Goal: Complete application form

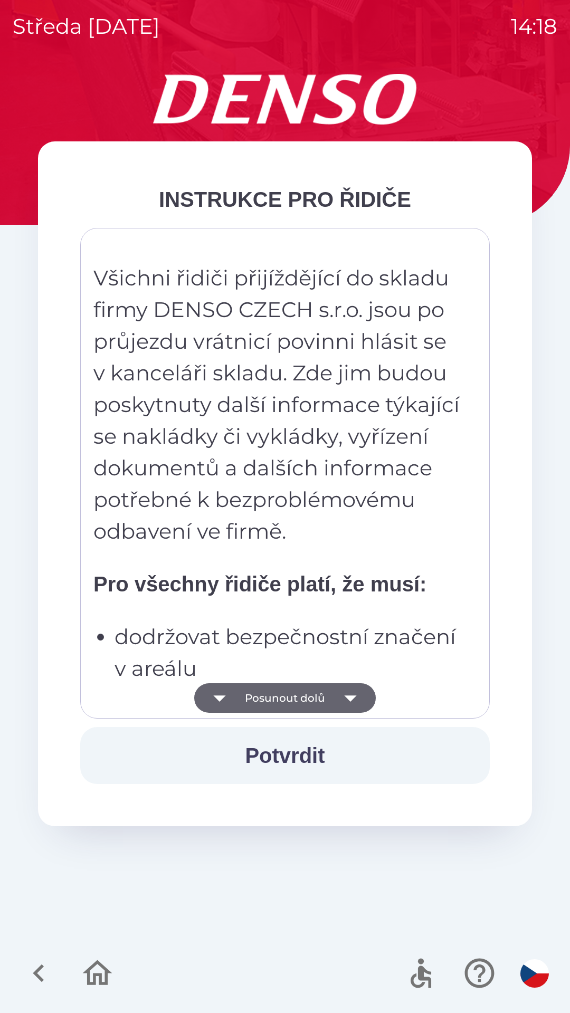
click at [311, 697] on button "Posunout dolů" at bounding box center [284, 698] width 181 height 30
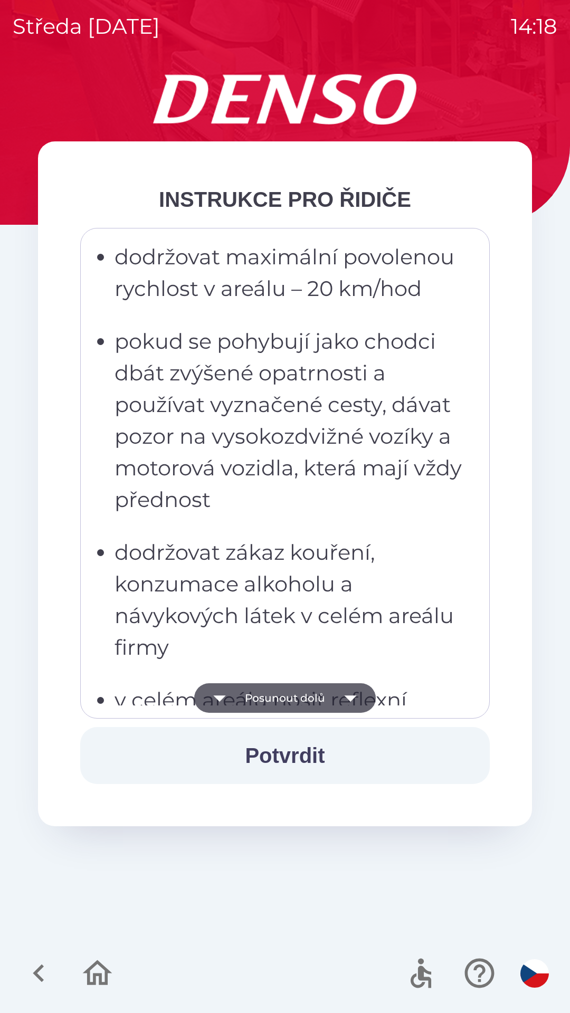
click at [349, 696] on icon "button" at bounding box center [350, 698] width 12 height 6
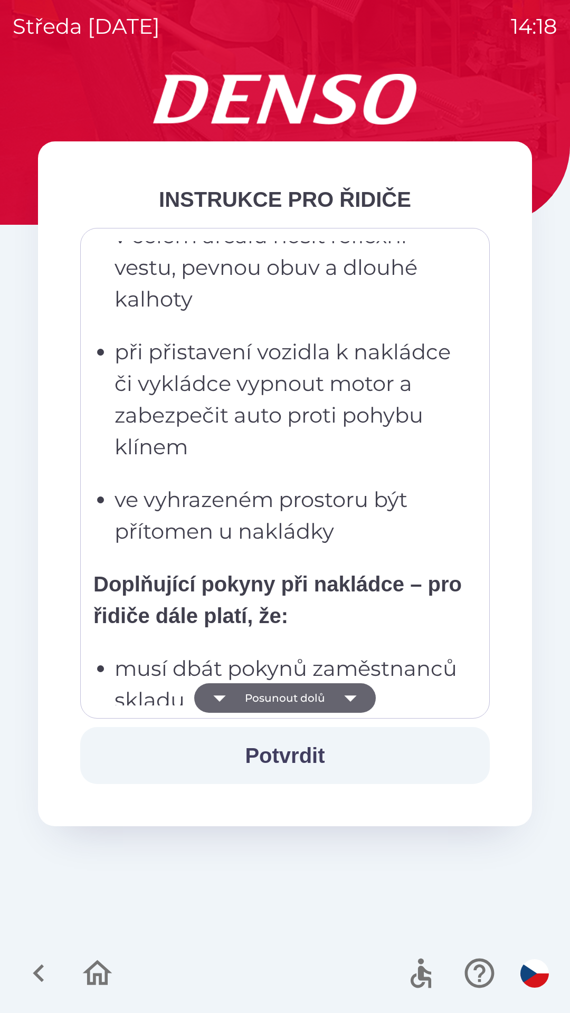
click at [350, 702] on icon "button" at bounding box center [350, 698] width 30 height 30
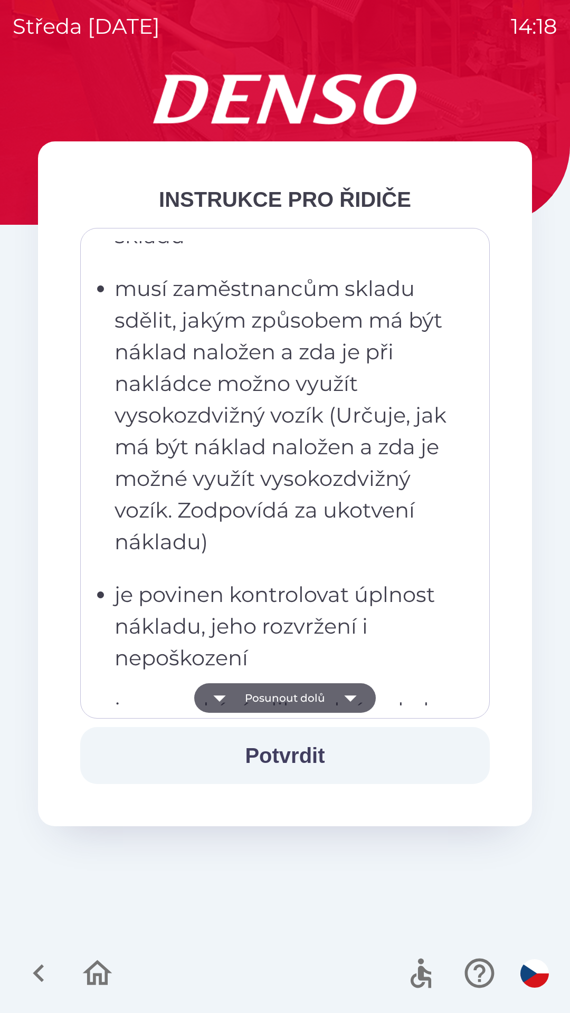
click at [343, 709] on icon "button" at bounding box center [350, 698] width 30 height 30
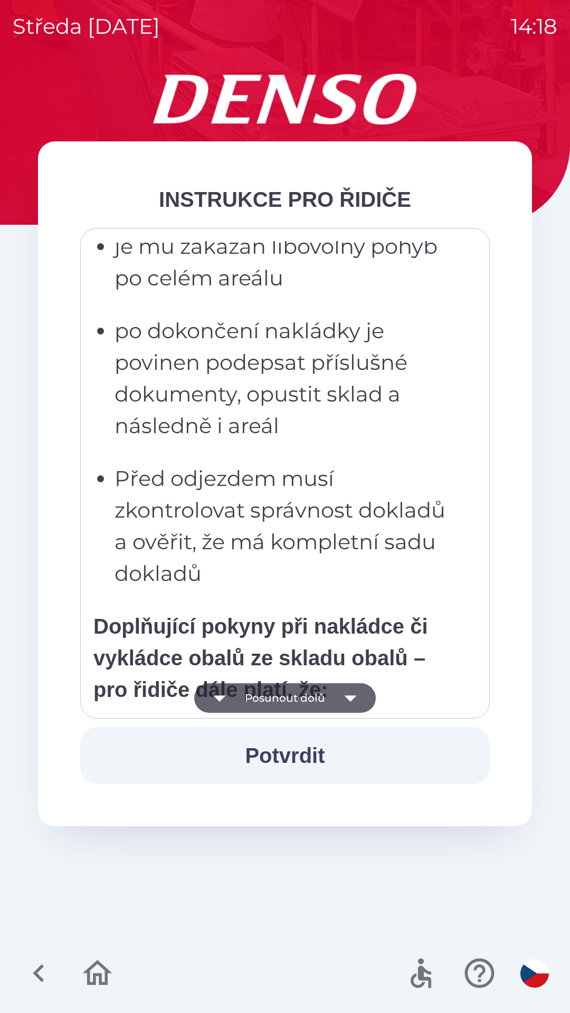
click at [342, 705] on icon "button" at bounding box center [350, 698] width 30 height 30
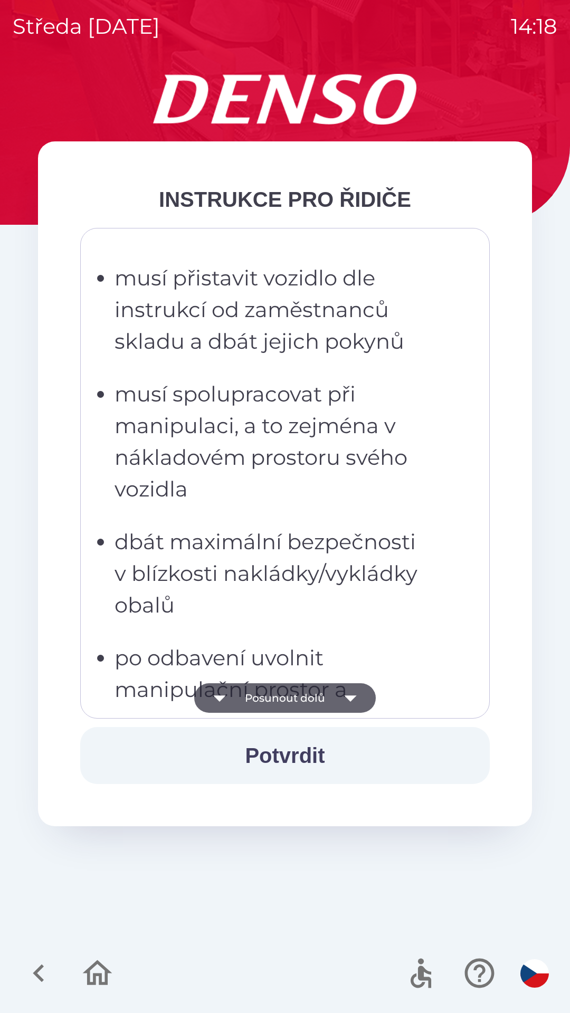
click at [339, 707] on icon "button" at bounding box center [350, 698] width 30 height 30
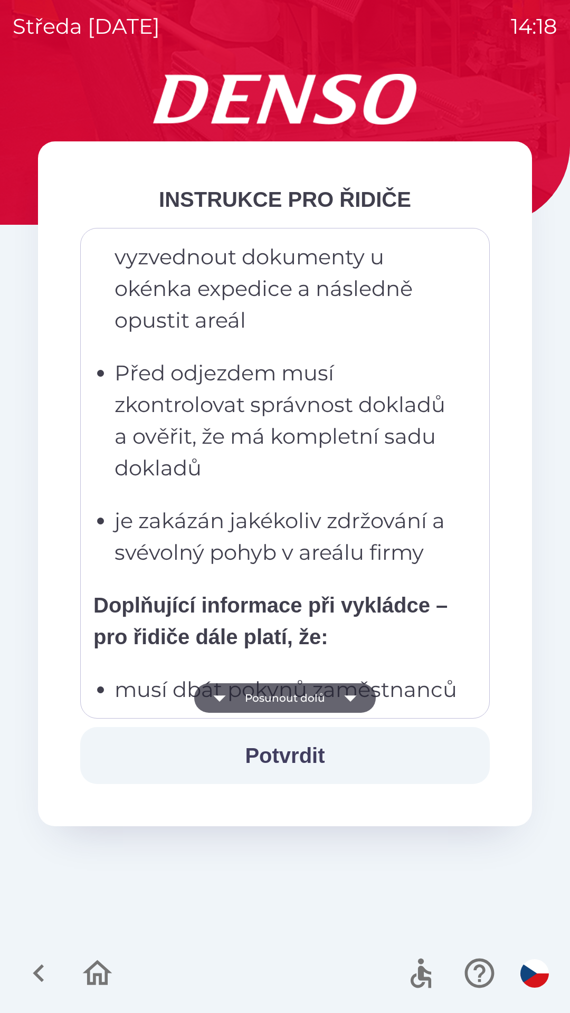
click at [337, 704] on icon "button" at bounding box center [350, 698] width 30 height 30
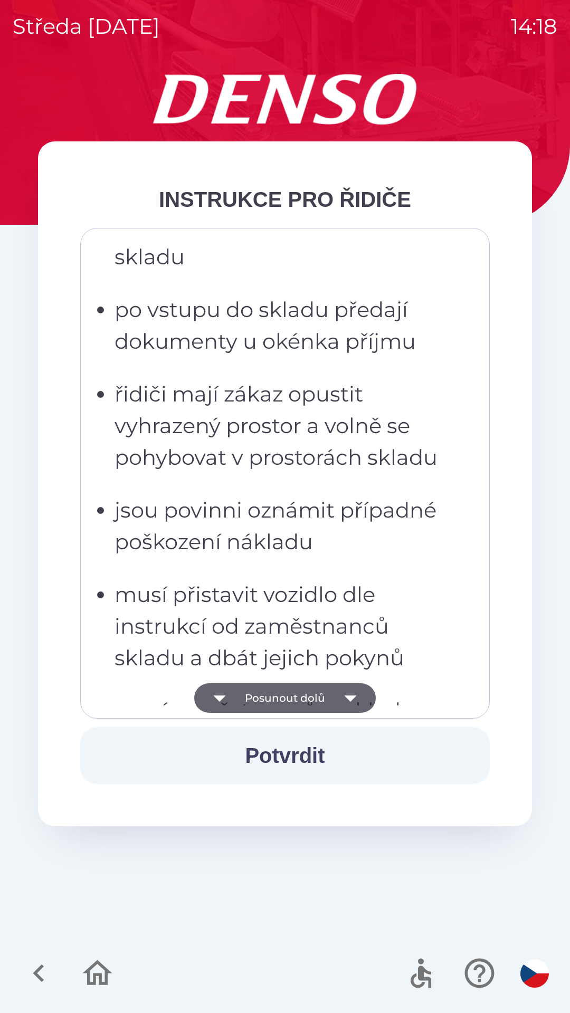
click at [340, 709] on icon "button" at bounding box center [350, 698] width 30 height 30
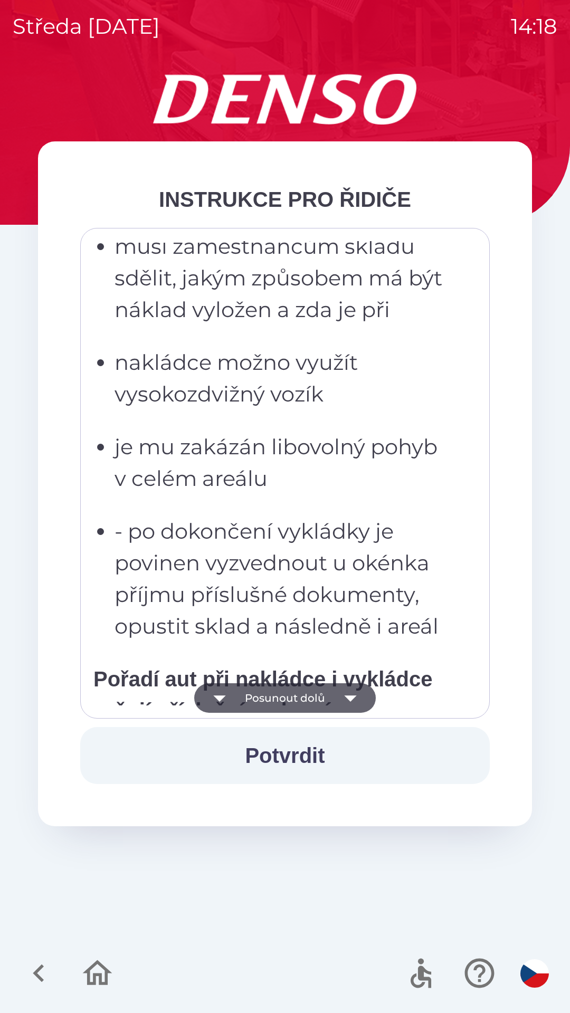
click at [340, 703] on icon "button" at bounding box center [350, 698] width 30 height 30
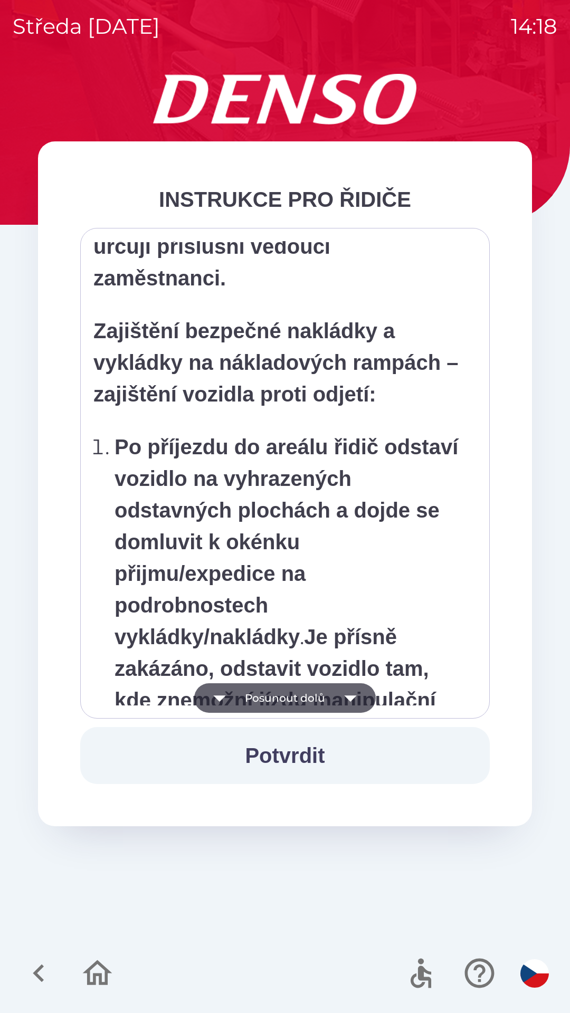
click at [341, 705] on icon "button" at bounding box center [350, 698] width 30 height 30
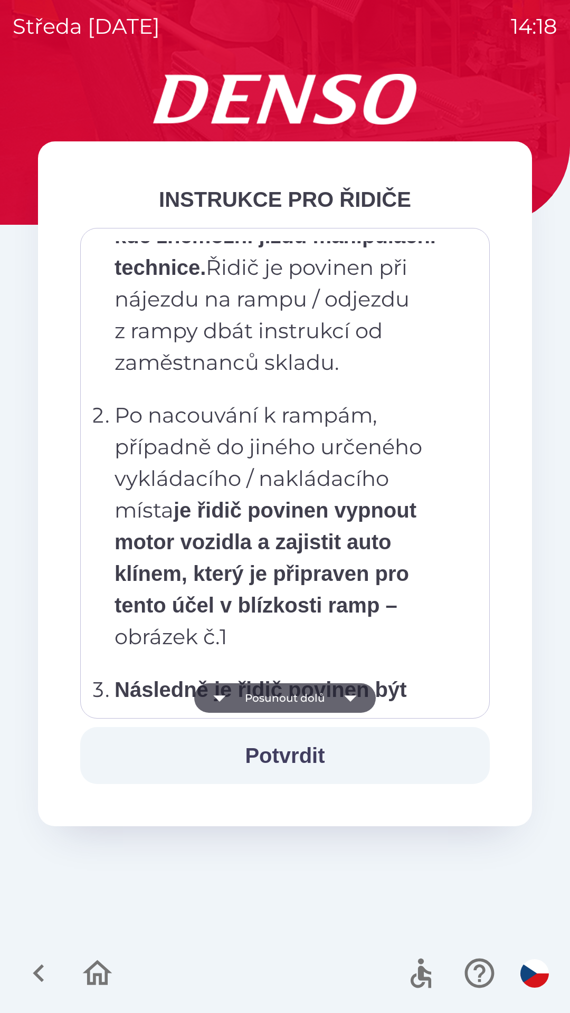
click at [341, 705] on icon "button" at bounding box center [350, 698] width 30 height 30
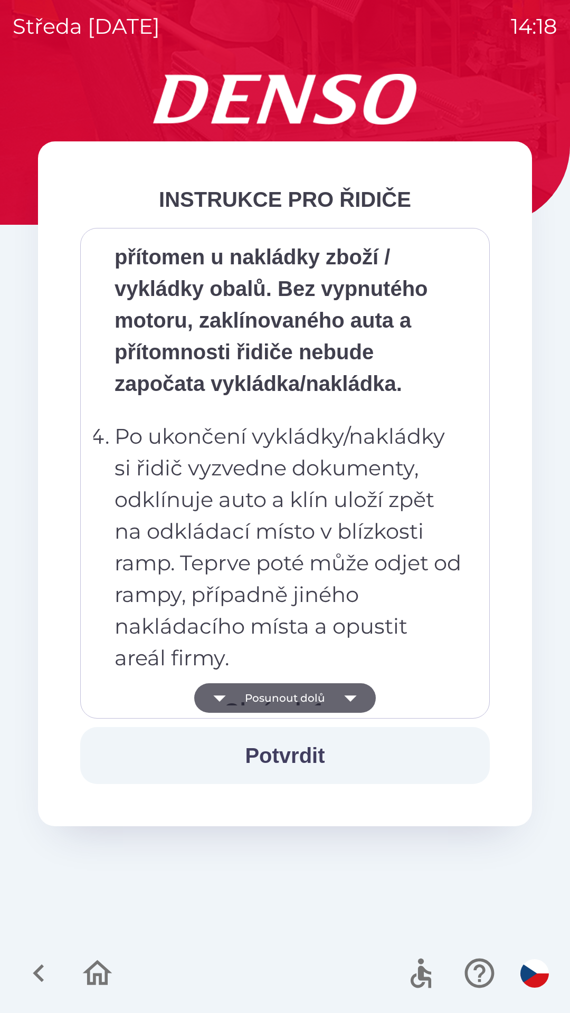
click at [340, 704] on icon "button" at bounding box center [350, 698] width 30 height 30
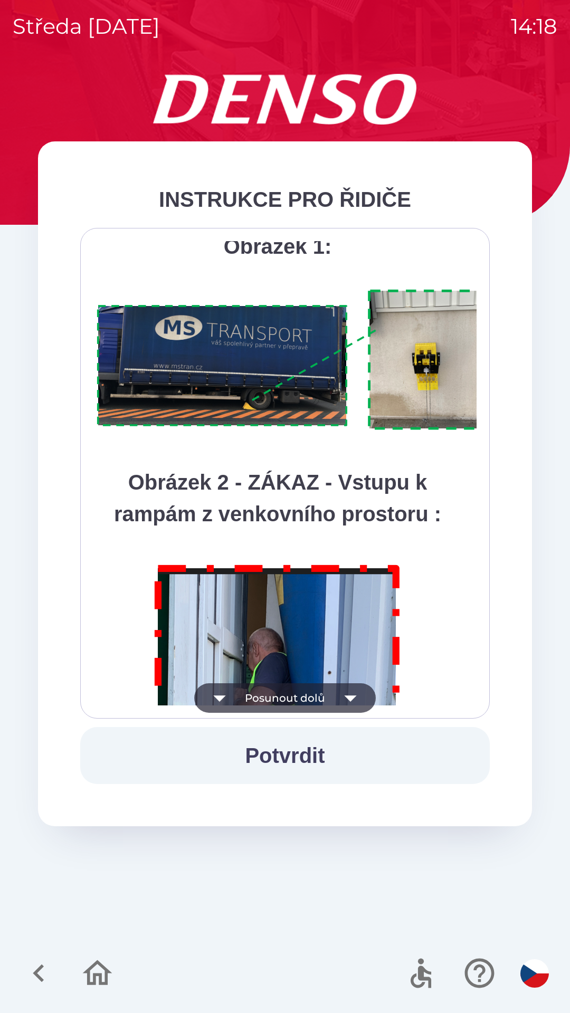
click at [341, 703] on icon "button" at bounding box center [350, 698] width 30 height 30
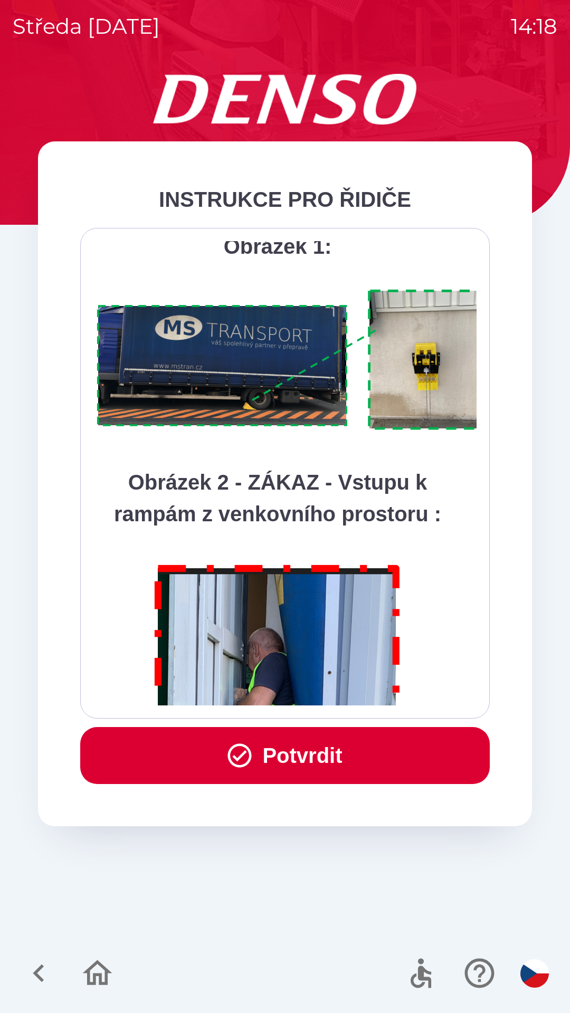
scroll to position [5928, 0]
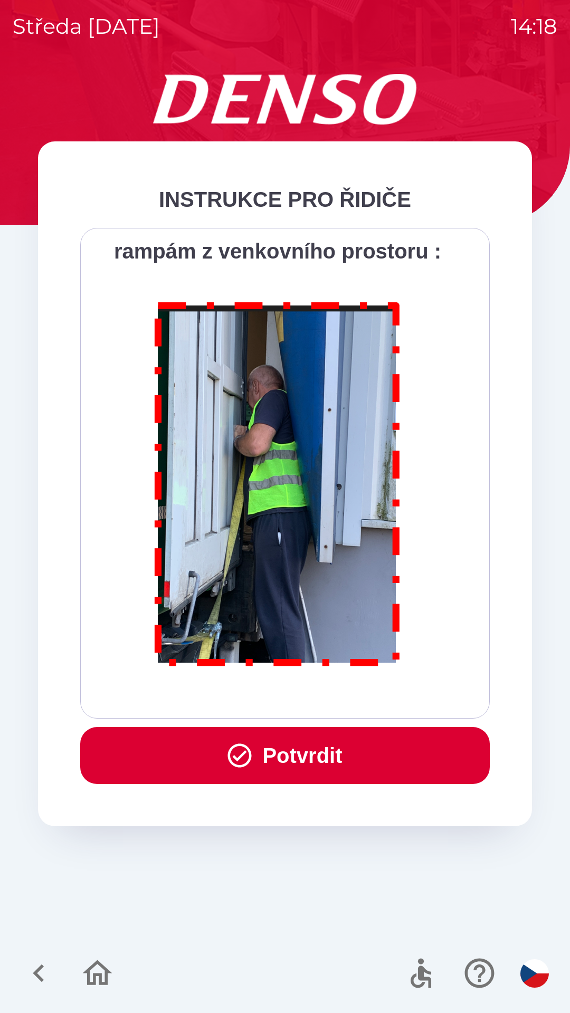
click at [338, 707] on div "Všichni řidiči přijíždějící do skladu firmy DENSO CZECH s.r.o. jsou po průjezdu…" at bounding box center [284, 473] width 409 height 491
click at [314, 756] on button "Potvrdit" at bounding box center [284, 755] width 409 height 57
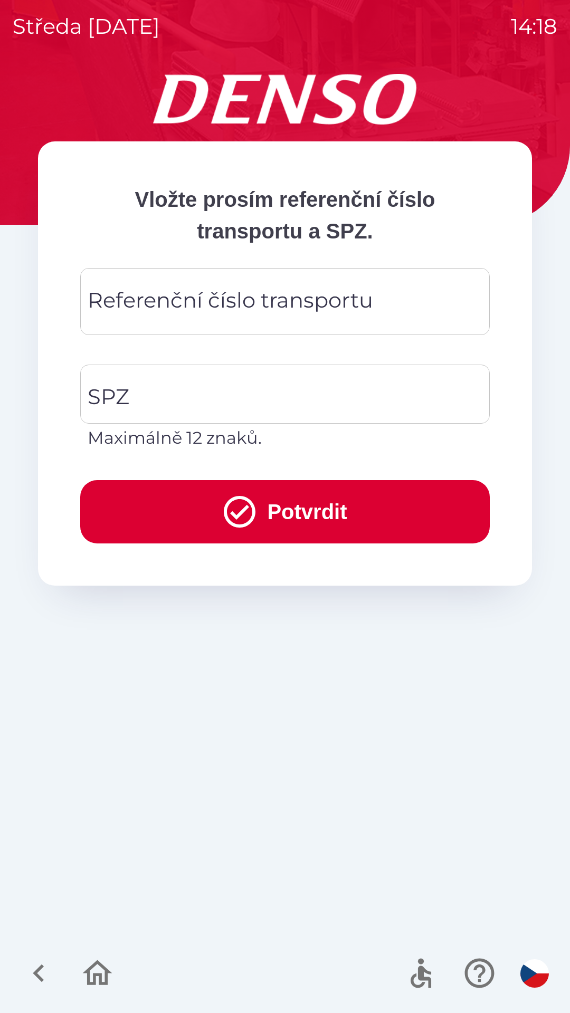
click at [283, 307] on div "Referenční číslo transportu Referenční číslo transportu" at bounding box center [284, 301] width 409 height 67
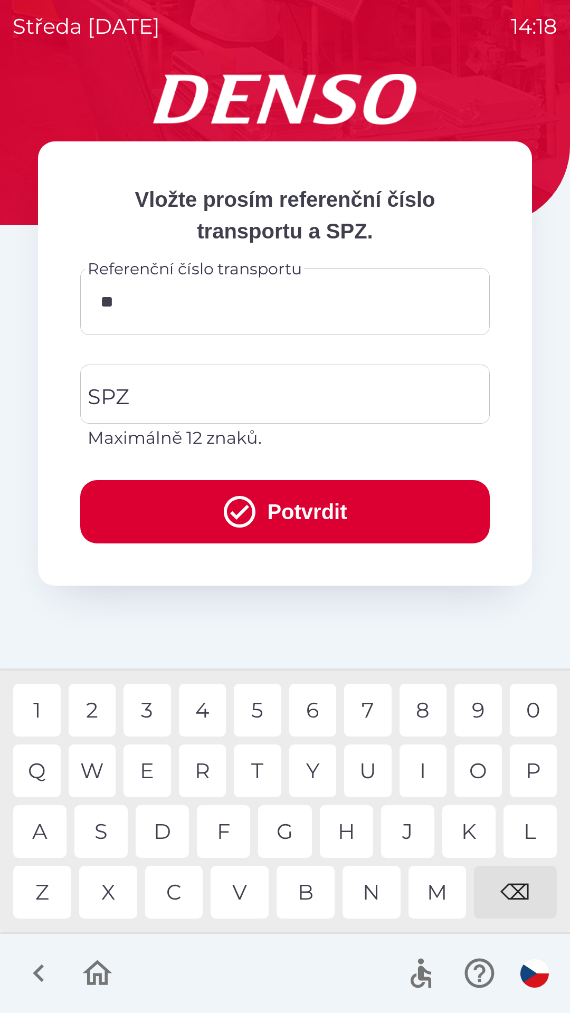
click at [202, 753] on div "R" at bounding box center [202, 770] width 47 height 53
click at [365, 714] on div "7" at bounding box center [367, 710] width 47 height 53
click at [311, 713] on div "6" at bounding box center [312, 710] width 47 height 53
click at [418, 714] on div "8" at bounding box center [422, 710] width 47 height 53
click at [475, 712] on div "9" at bounding box center [477, 710] width 47 height 53
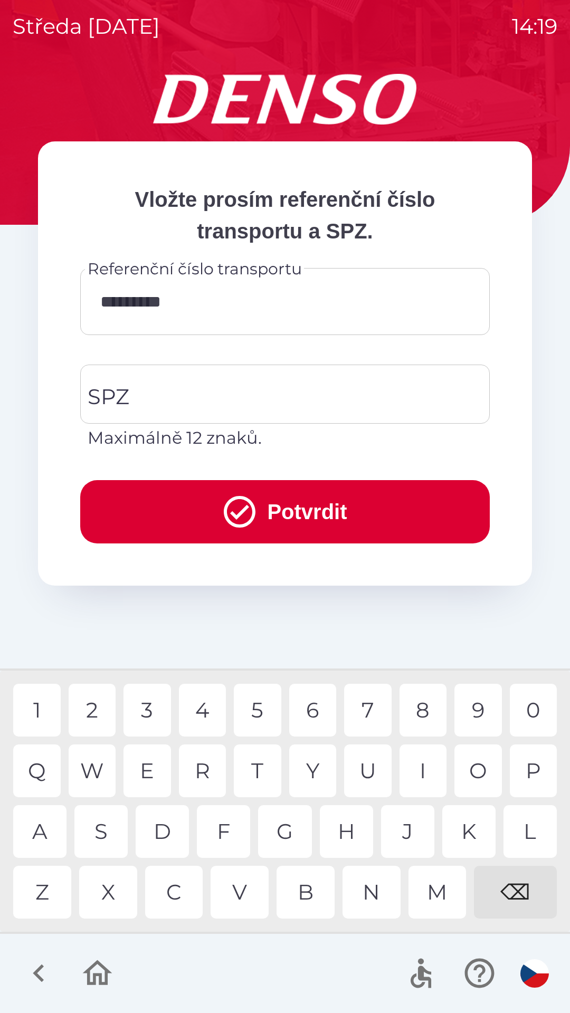
type input "**********"
click at [238, 384] on input "SPZ" at bounding box center [277, 394] width 384 height 50
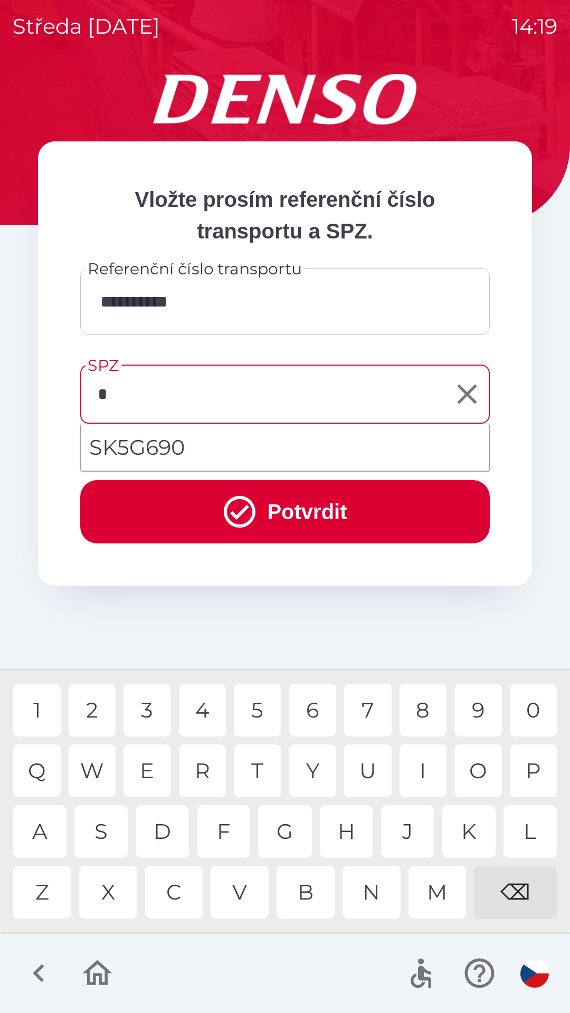
click at [207, 447] on li "SK5G690" at bounding box center [285, 447] width 408 height 38
type input "*******"
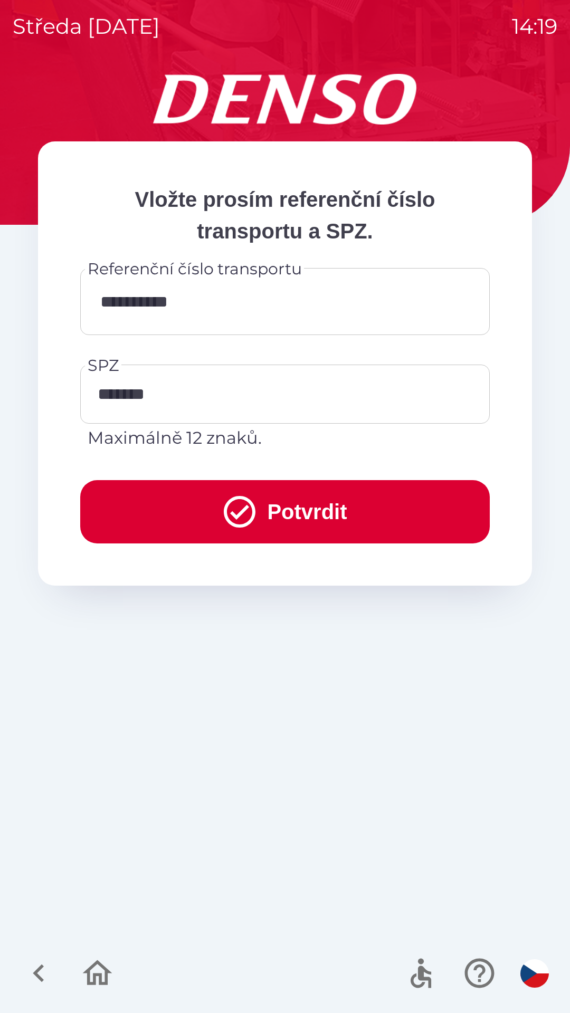
click at [302, 529] on button "Potvrdit" at bounding box center [284, 511] width 409 height 63
